Goal: Task Accomplishment & Management: Manage account settings

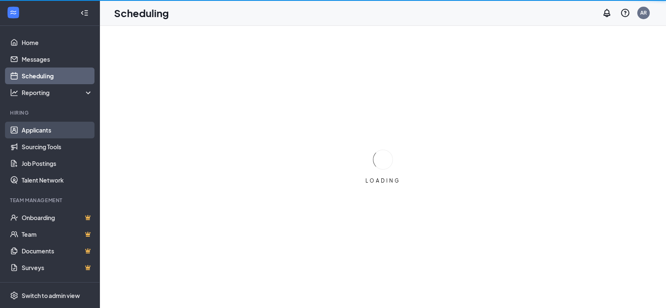
click at [50, 123] on link "Applicants" at bounding box center [57, 130] width 71 height 17
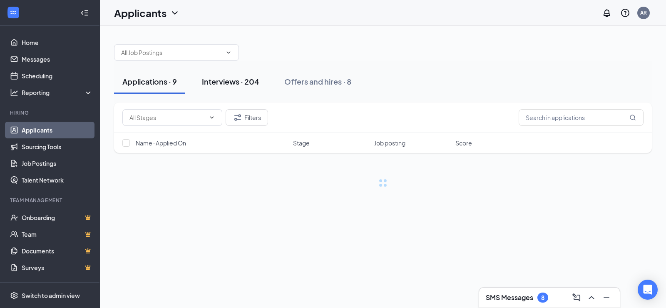
click at [218, 75] on button "Interviews · 204" at bounding box center [231, 81] width 74 height 25
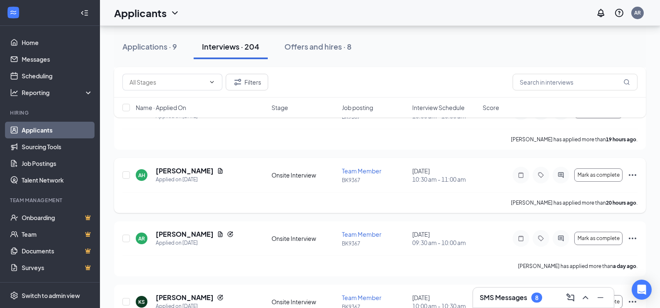
scroll to position [208, 0]
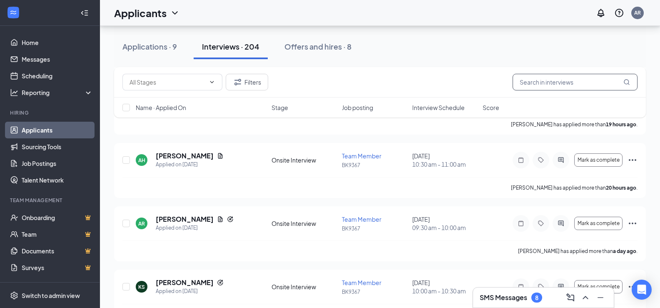
click at [529, 82] on input "text" at bounding box center [574, 82] width 125 height 17
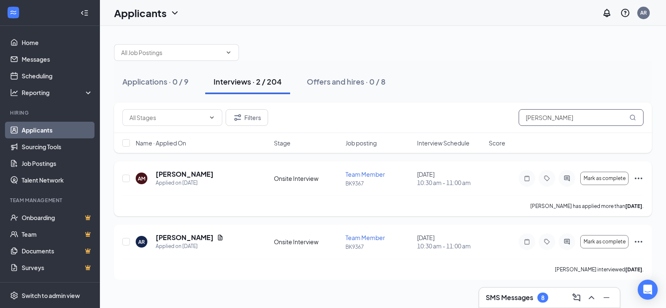
type input "[PERSON_NAME]"
click at [632, 175] on div "Mark as complete" at bounding box center [581, 178] width 125 height 17
click at [636, 178] on icon "Ellipses" at bounding box center [638, 178] width 7 height 2
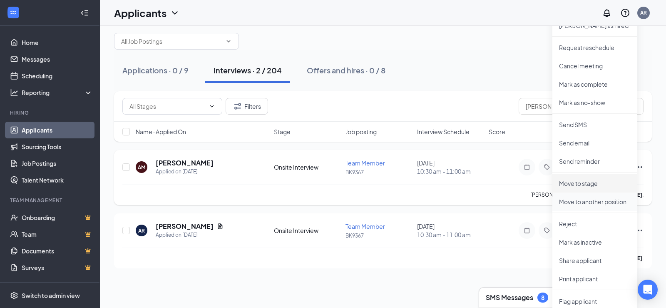
scroll to position [17, 0]
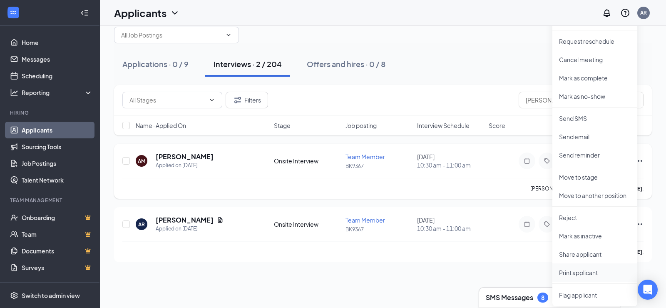
click at [585, 273] on p "Print applicant" at bounding box center [595, 272] width 72 height 8
